Goal: Check status: Check status

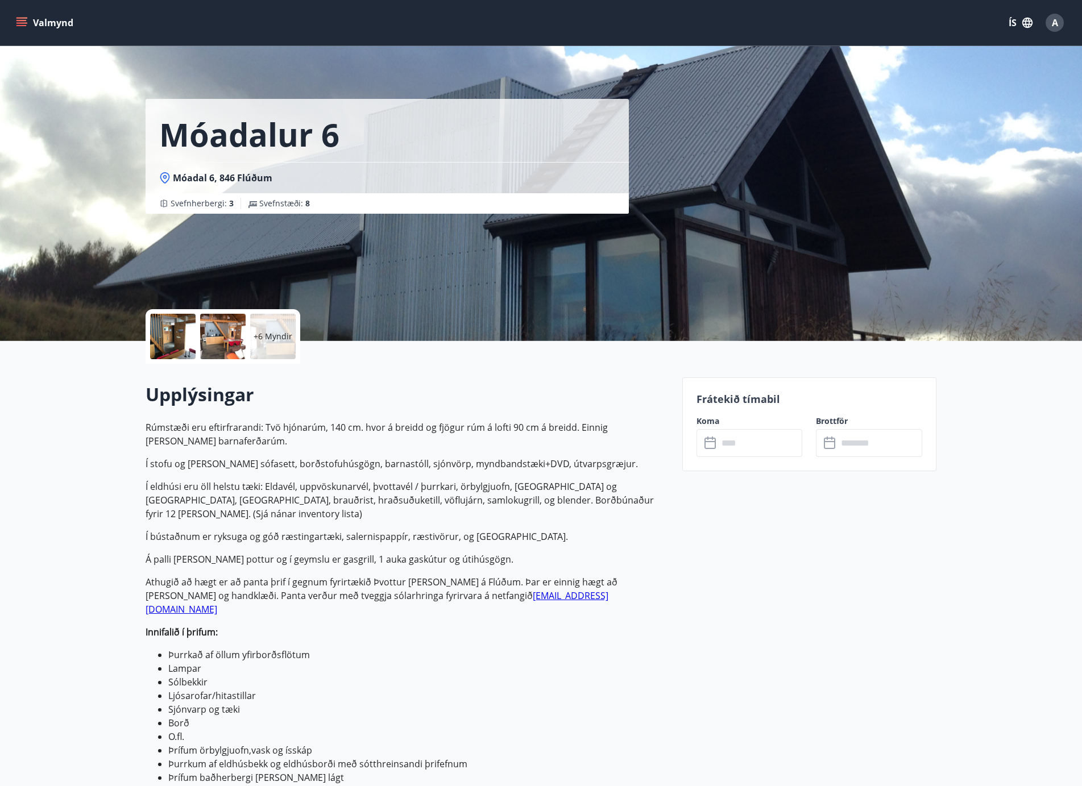
click at [20, 22] on icon "menu" at bounding box center [21, 22] width 11 height 11
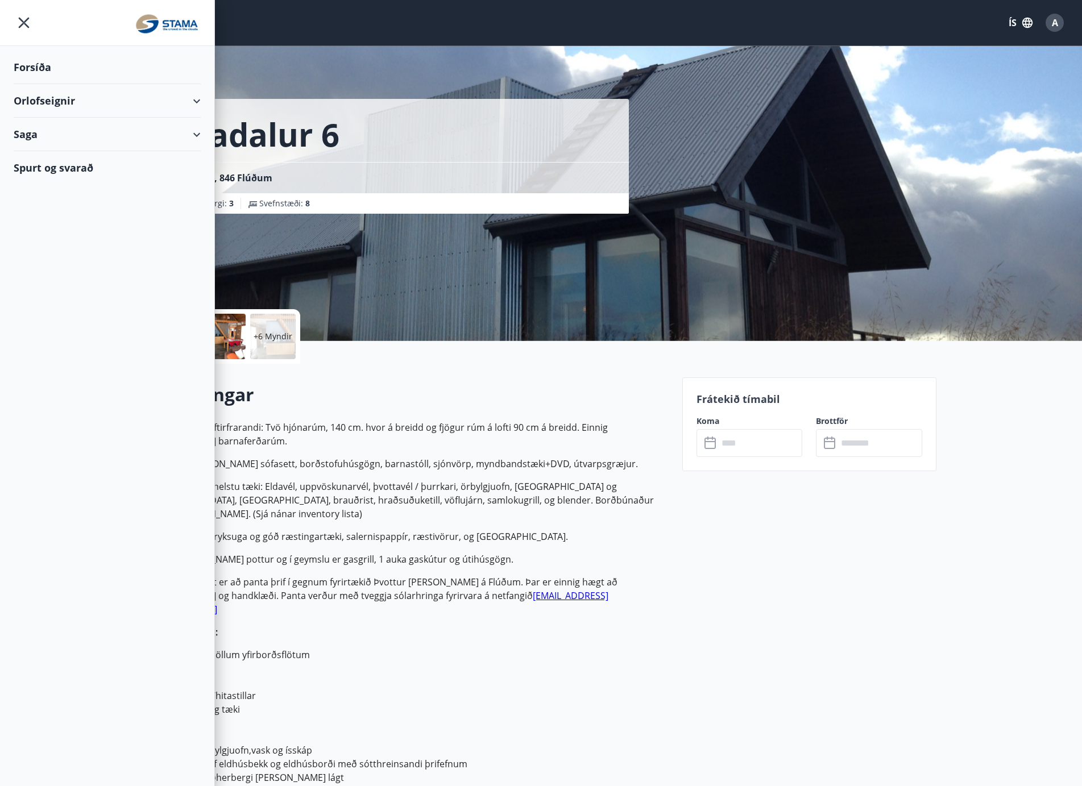
click at [64, 101] on div "Orlofseignir" at bounding box center [107, 101] width 187 height 34
click at [64, 107] on div "Orlofseignir" at bounding box center [107, 101] width 187 height 34
click at [57, 132] on div "Saga" at bounding box center [107, 135] width 187 height 34
click at [50, 163] on div "Bókanir" at bounding box center [107, 163] width 169 height 24
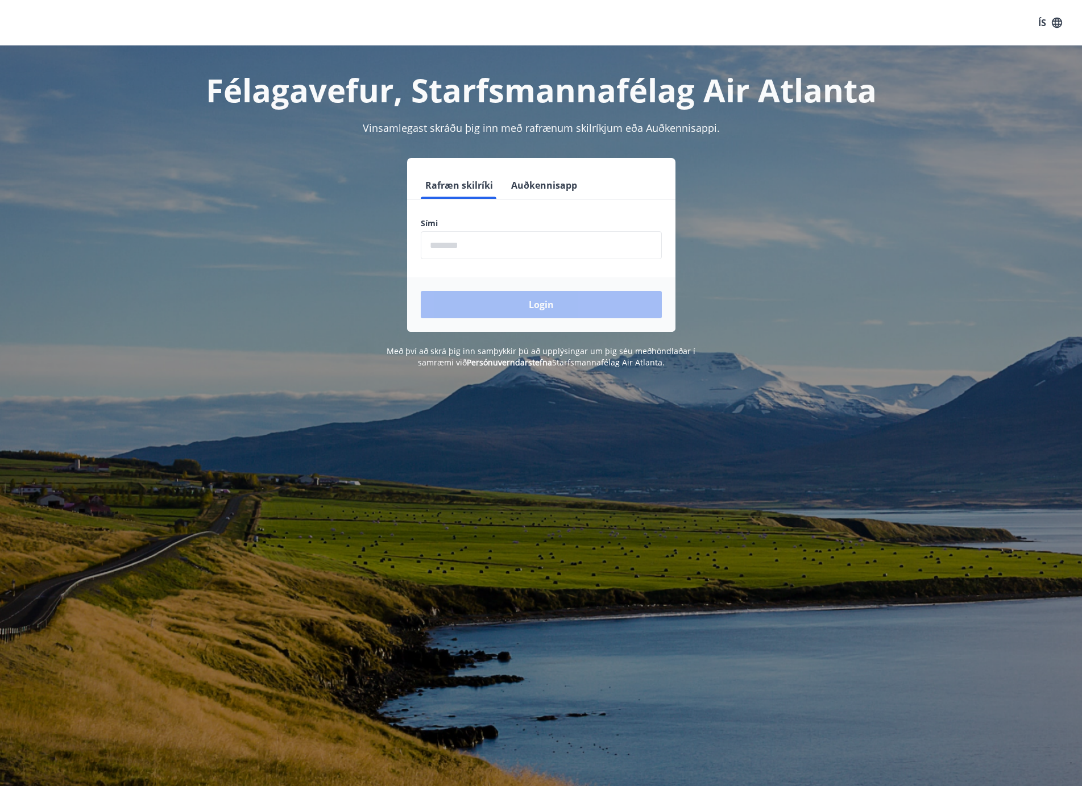
click at [496, 242] on input "phone" at bounding box center [541, 245] width 241 height 28
type input "********"
click at [537, 299] on button "Login" at bounding box center [541, 304] width 241 height 27
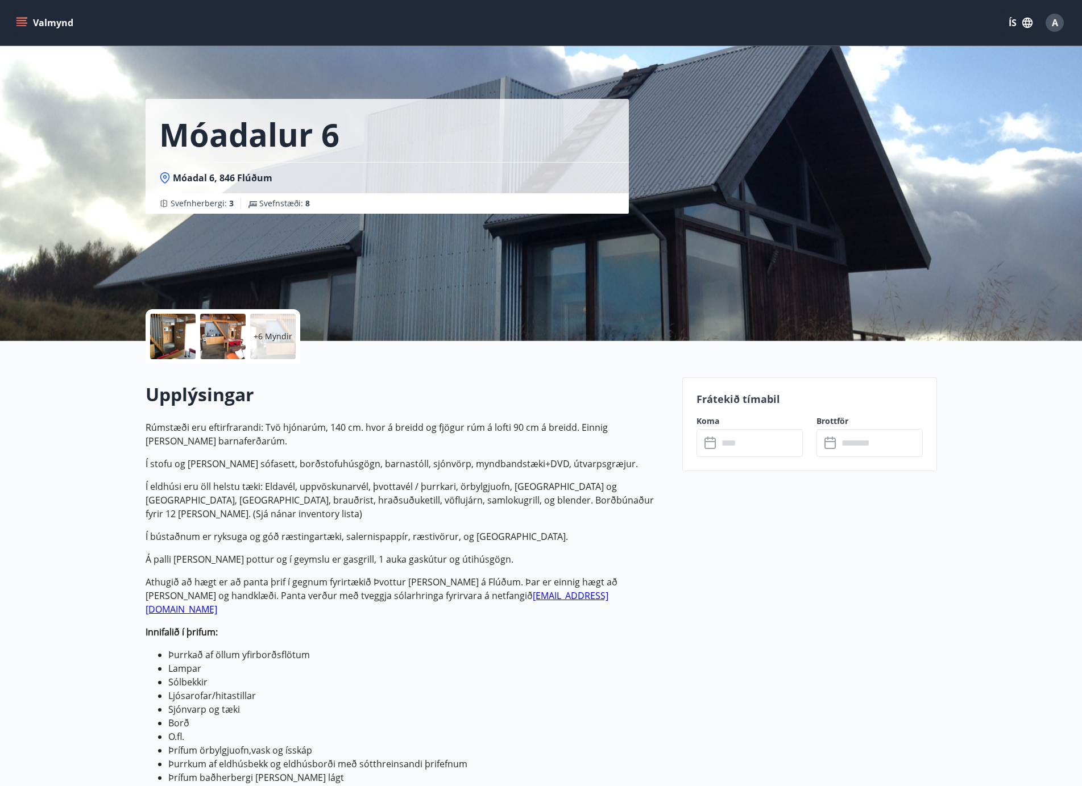
click at [53, 21] on button "Valmynd" at bounding box center [46, 23] width 64 height 20
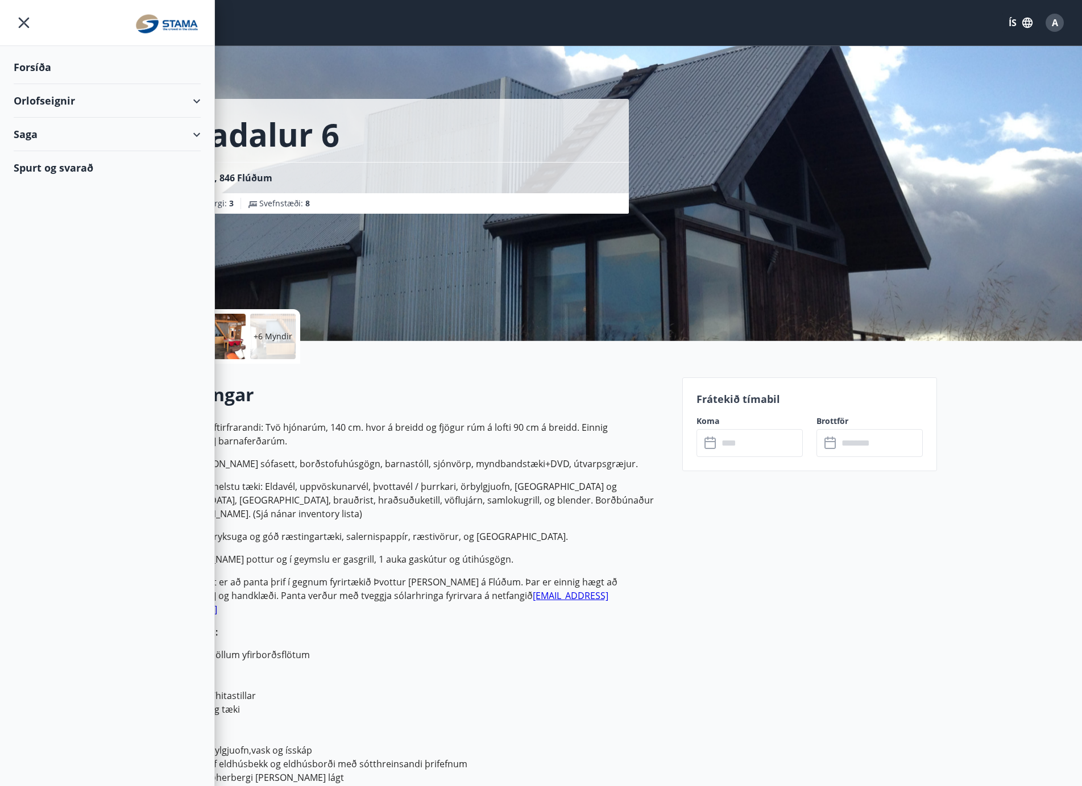
click at [130, 135] on div "Saga" at bounding box center [107, 135] width 187 height 34
click at [44, 163] on div "Bókanir" at bounding box center [107, 163] width 169 height 24
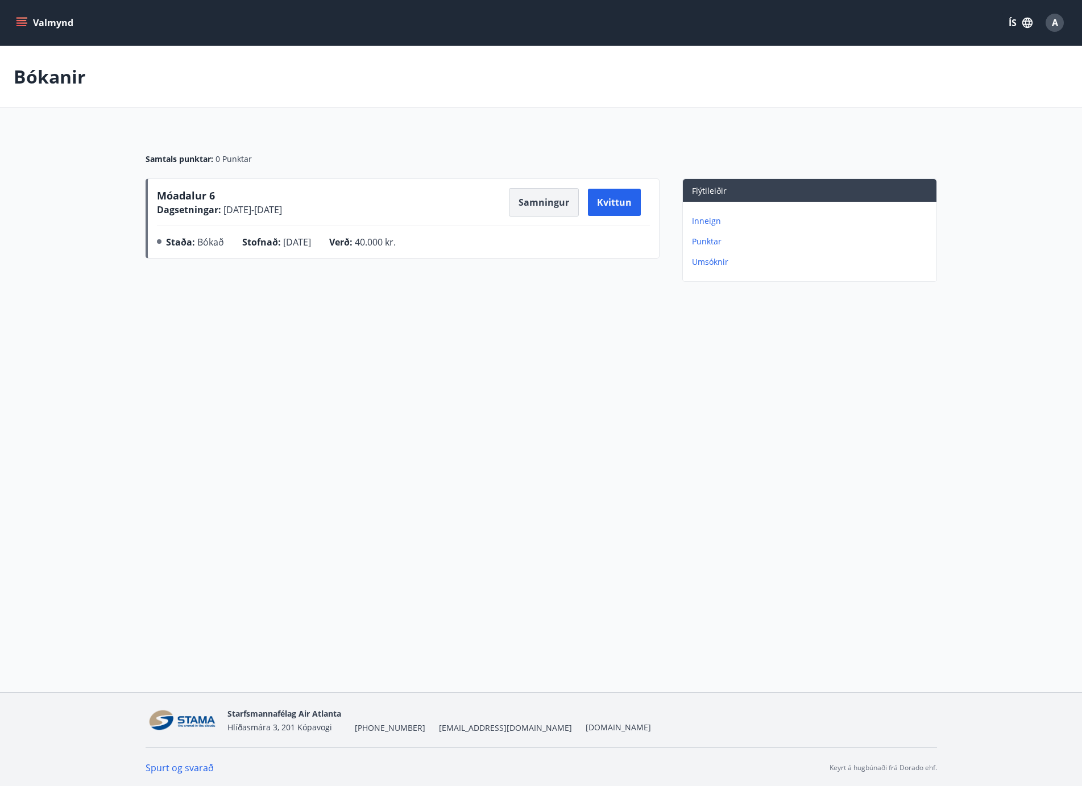
click at [537, 201] on button "Samningur" at bounding box center [544, 202] width 70 height 28
